Goal: Information Seeking & Learning: Learn about a topic

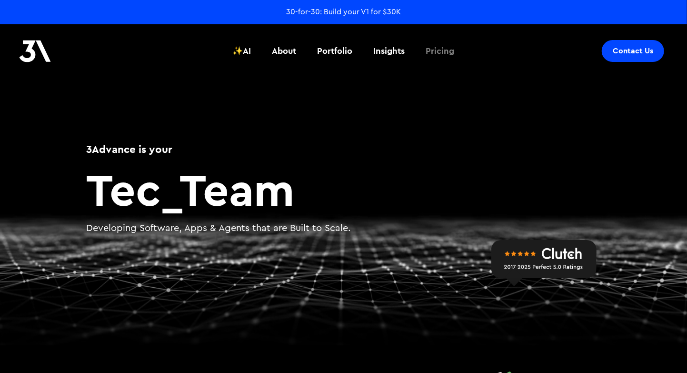
click at [437, 50] on div "Pricing" at bounding box center [440, 51] width 29 height 12
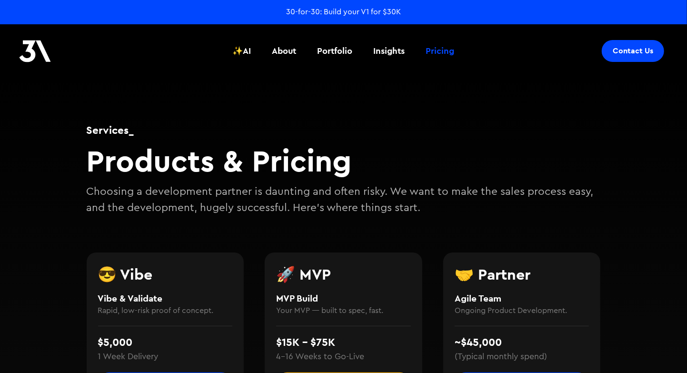
click at [365, 168] on h2 "Products & Pricing" at bounding box center [344, 160] width 514 height 37
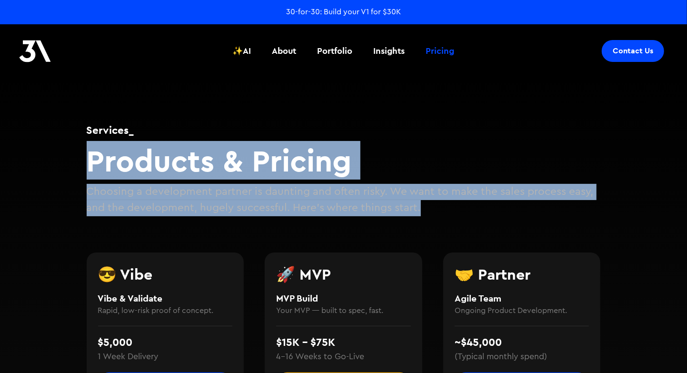
drag, startPoint x: 431, startPoint y: 207, endPoint x: 94, endPoint y: 160, distance: 340.2
click at [95, 159] on div "Services_ Products & Pricing Choosing a development partner is daunting and oft…" at bounding box center [344, 164] width 514 height 103
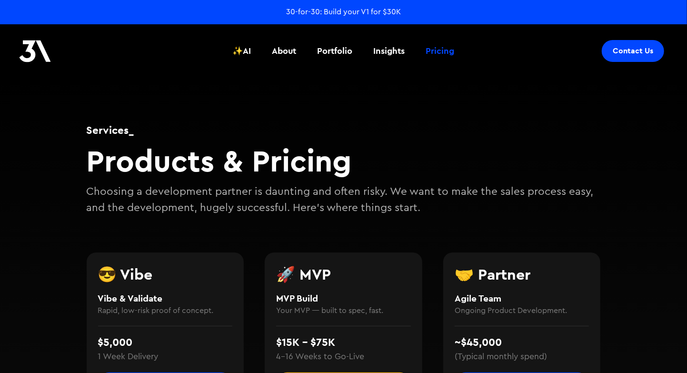
click at [589, 128] on h1 "Services_" at bounding box center [344, 129] width 514 height 15
